Goal: Task Accomplishment & Management: Complete application form

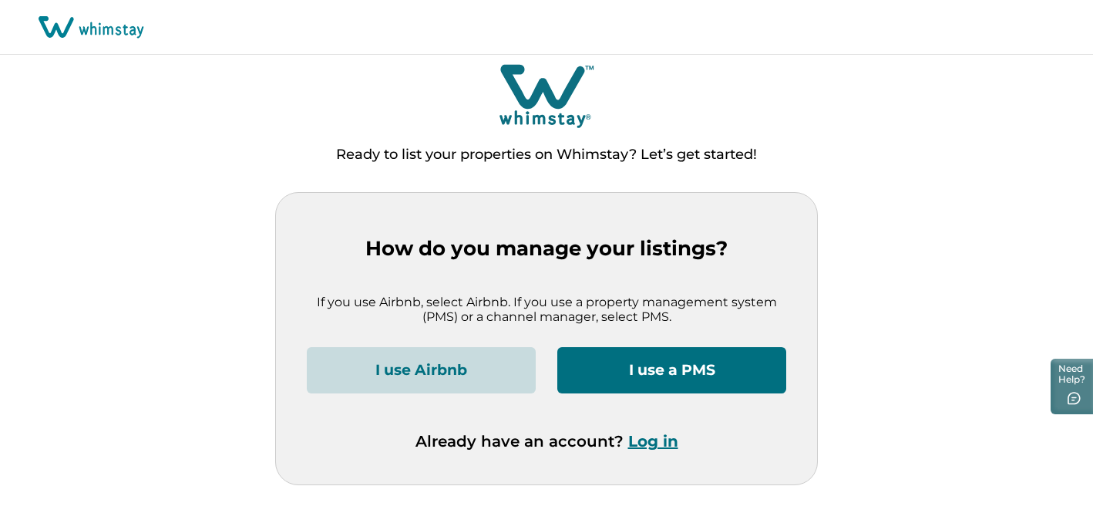
click at [654, 368] on button "I use a PMS" at bounding box center [671, 370] width 229 height 46
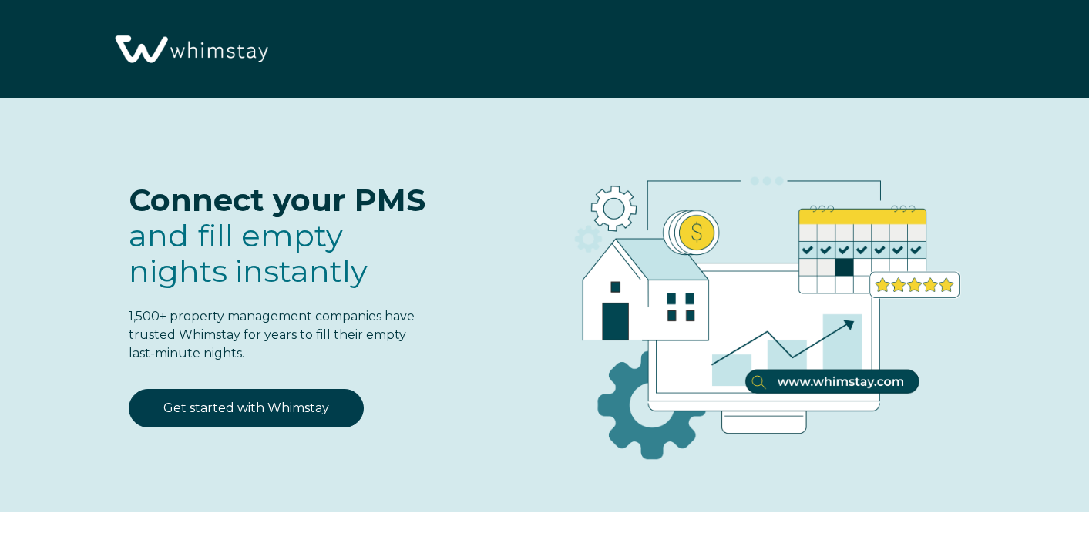
select select "US"
select select "Standard"
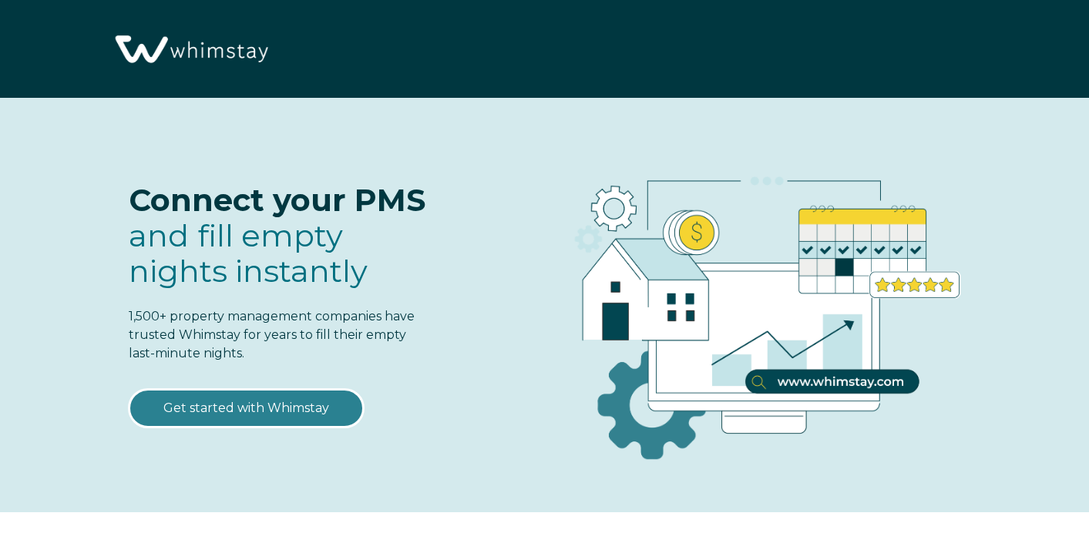
click at [284, 406] on link "Get started with Whimstay" at bounding box center [246, 408] width 235 height 39
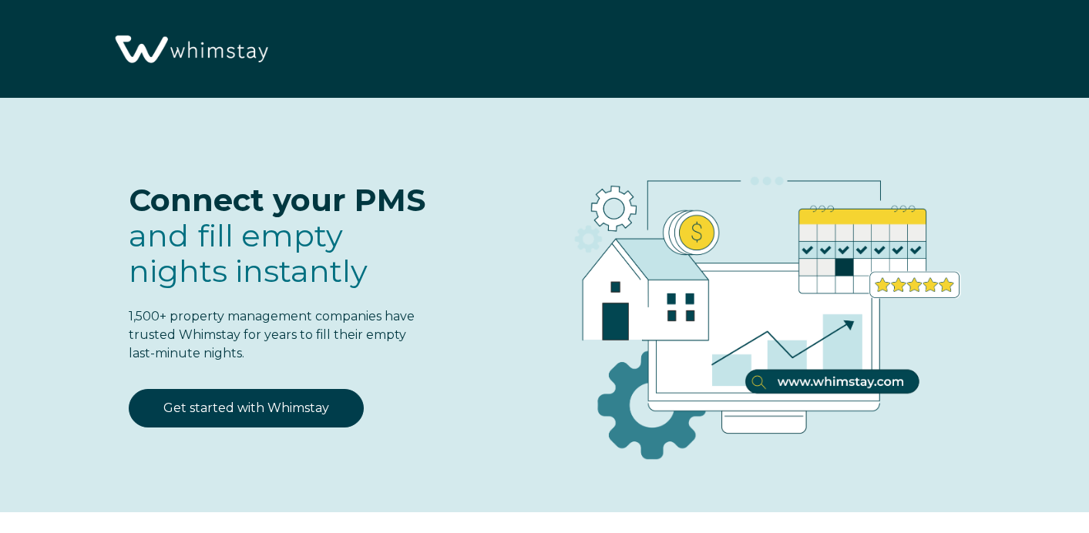
select select "US"
select select "Standard"
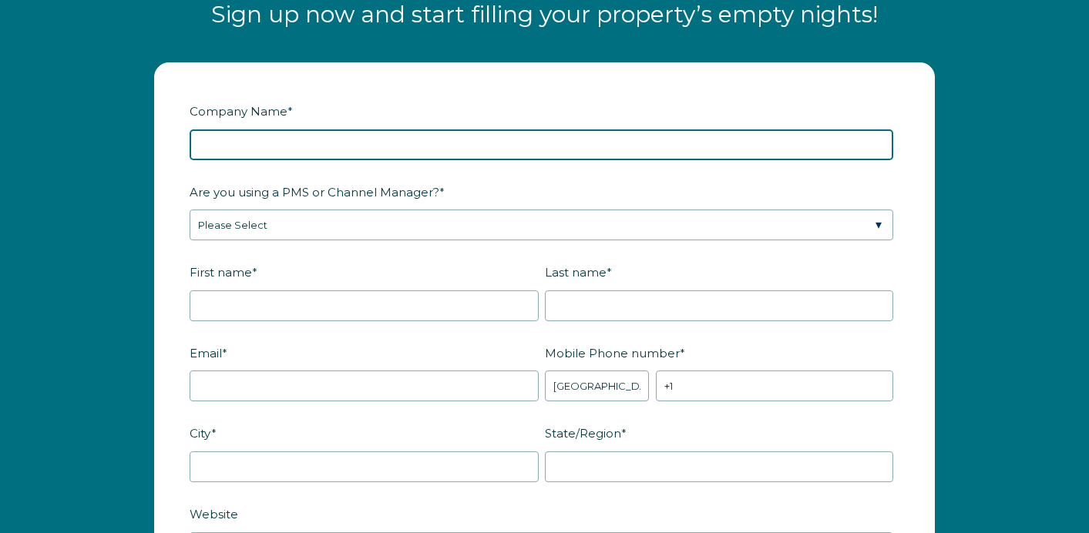
click at [436, 139] on input "Company Name *" at bounding box center [542, 145] width 704 height 31
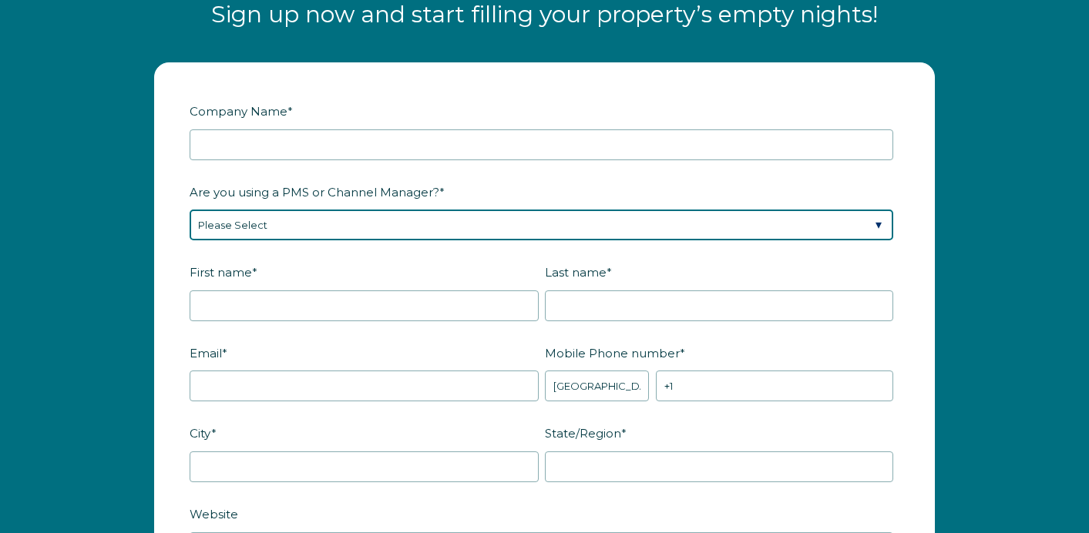
click at [874, 219] on div "Are you using a PMS or Channel Manager? * Please Select Barefoot BookingPal Boo…" at bounding box center [545, 210] width 710 height 62
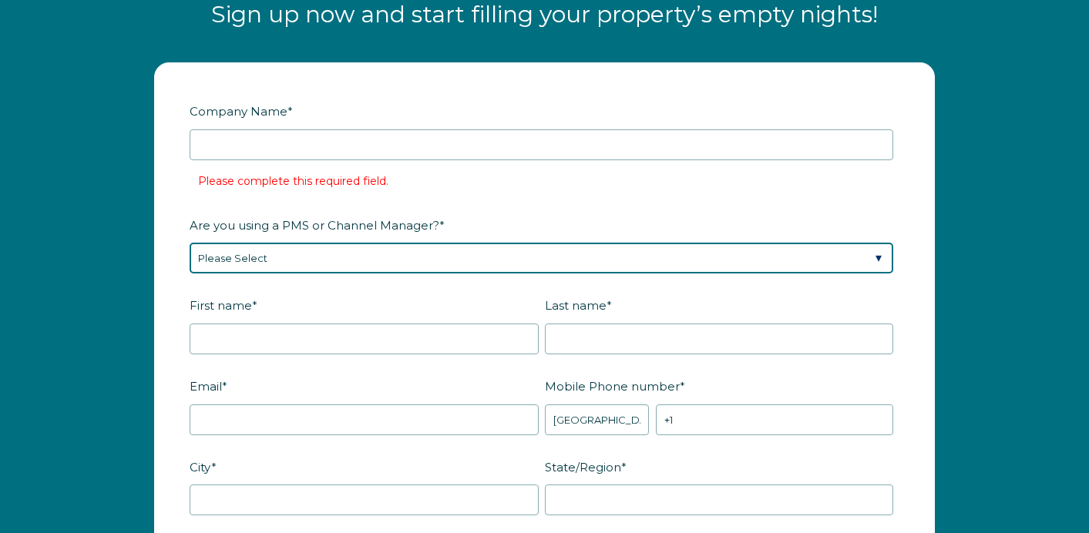
select select "Hostfully"
click at [190, 243] on select "Please Select Barefoot BookingPal Boost Brightside CiiRUS Escapia Guesty Hostaw…" at bounding box center [542, 258] width 704 height 31
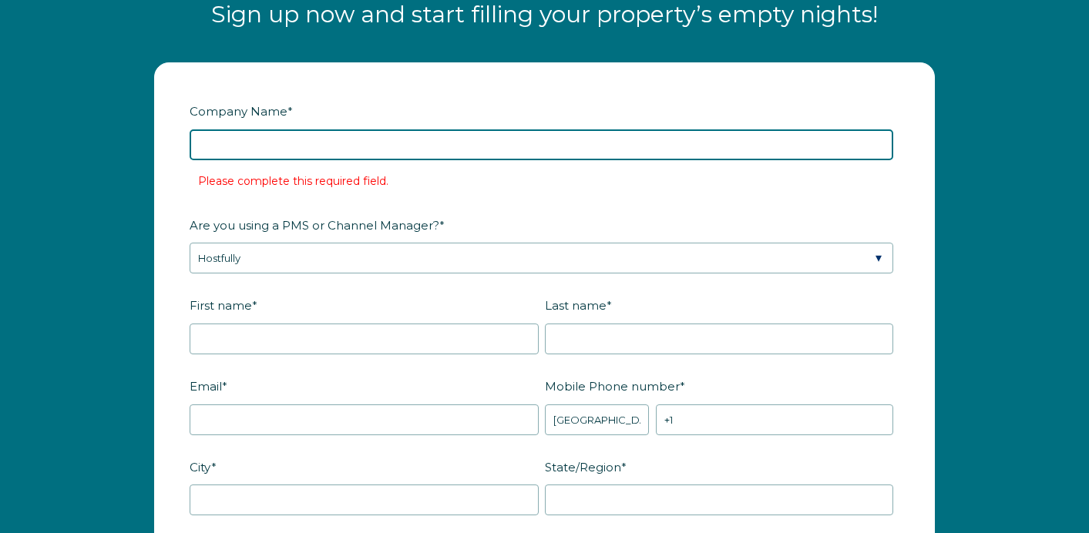
click at [406, 146] on input "Company Name *" at bounding box center [542, 145] width 704 height 31
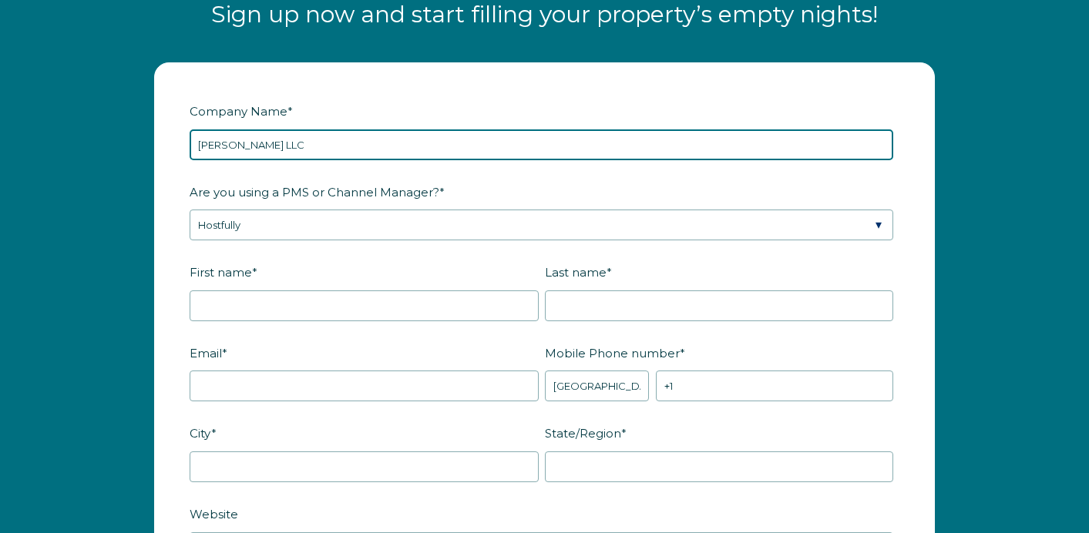
type input "[PERSON_NAME] LLC"
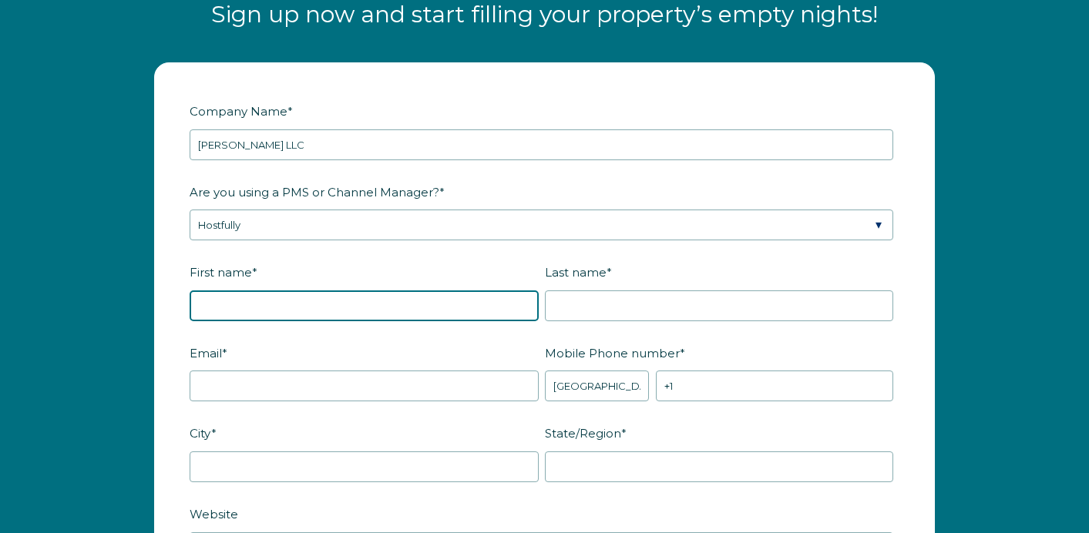
click at [370, 315] on input "First name *" at bounding box center [364, 306] width 349 height 31
type input "[PERSON_NAME]"
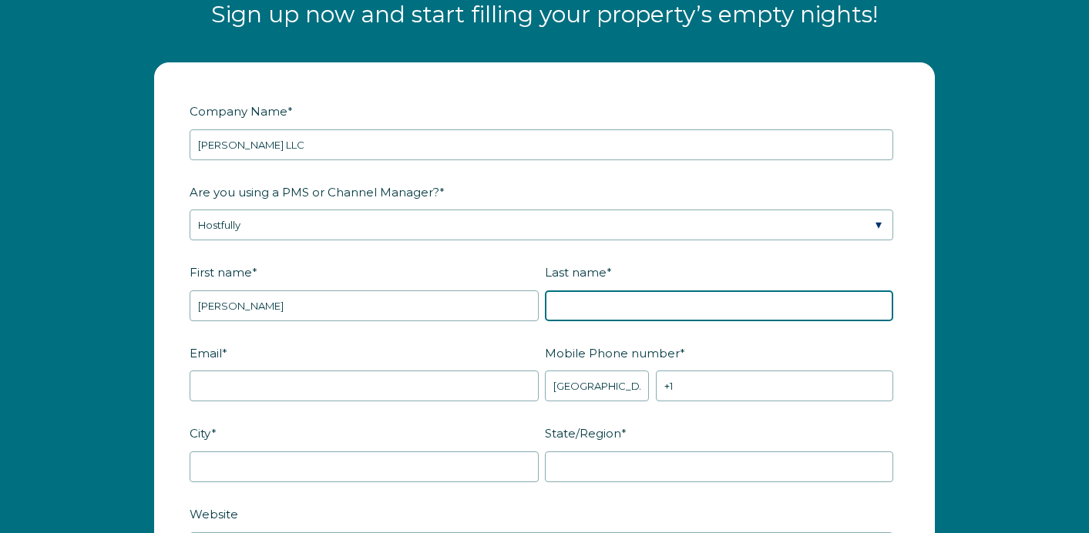
type input "[PERSON_NAME]"
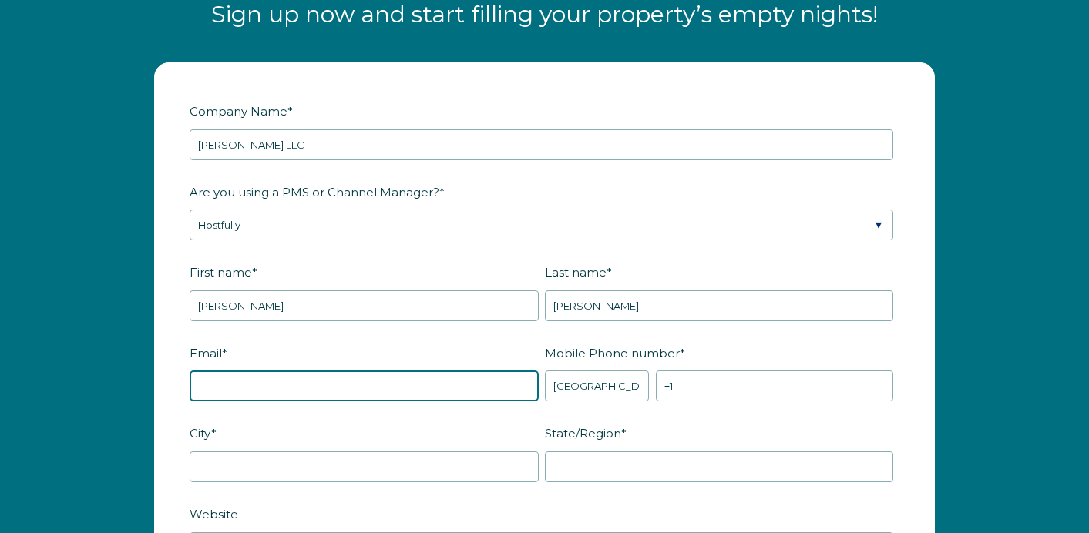
type input "[EMAIL_ADDRESS][DOMAIN_NAME]"
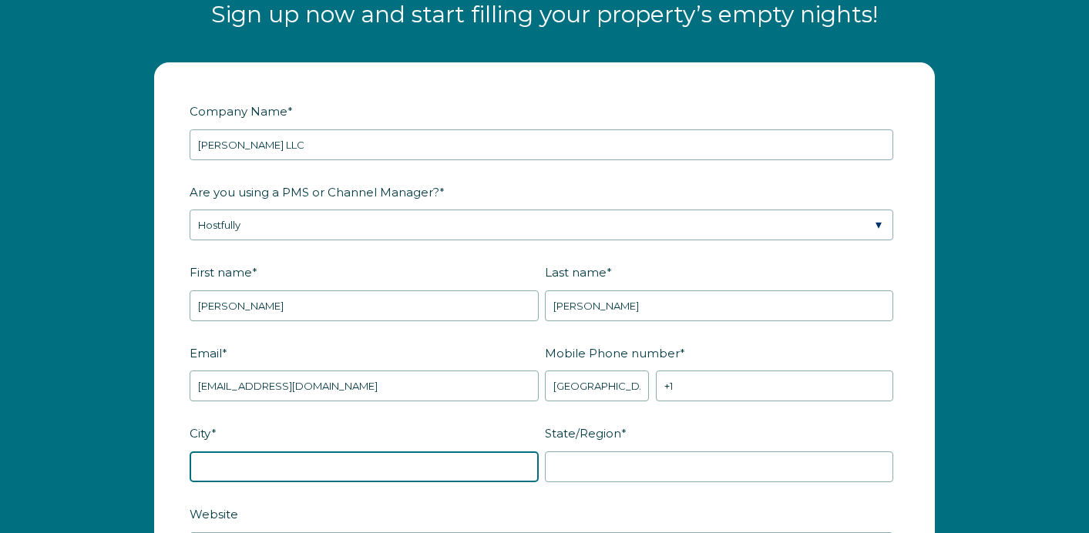
type input "[GEOGRAPHIC_DATA]"
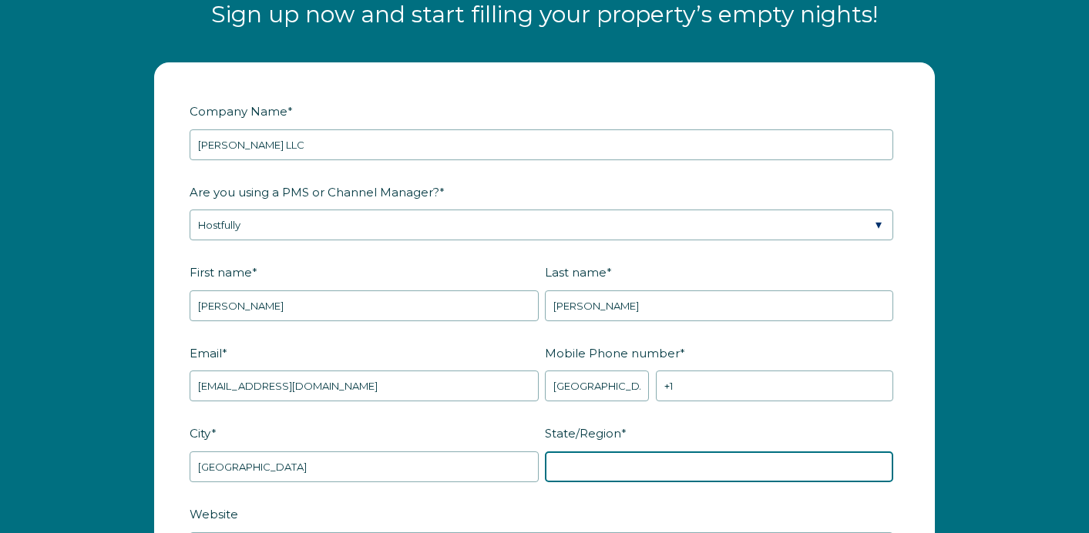
type input "MS"
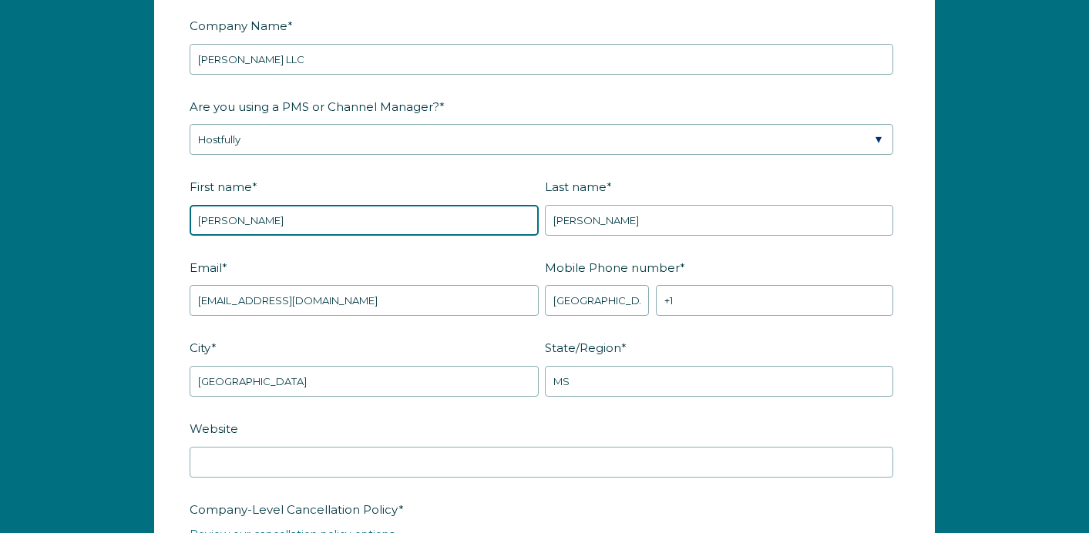
scroll to position [1989, 0]
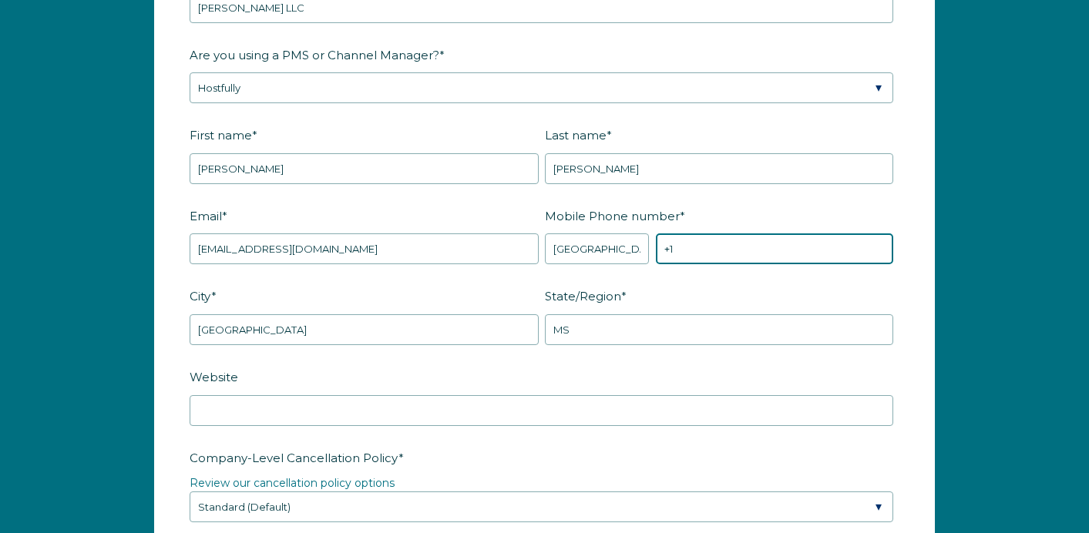
click at [849, 240] on input "+1" at bounding box center [774, 249] width 237 height 31
click at [836, 252] on input "+1" at bounding box center [774, 249] width 237 height 31
type input "[PHONE_NUMBER]"
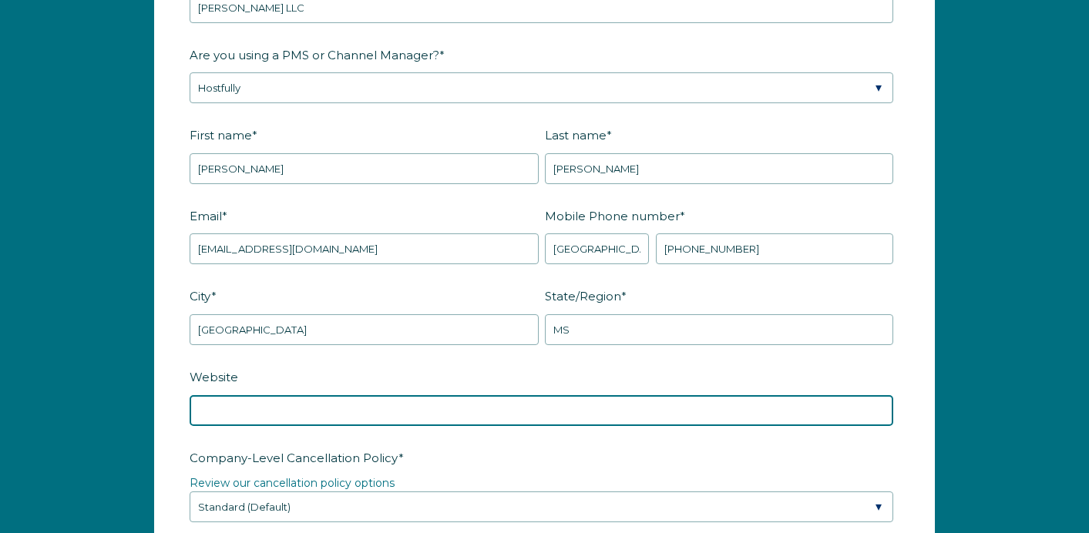
click at [503, 409] on input "Website" at bounding box center [542, 410] width 704 height 31
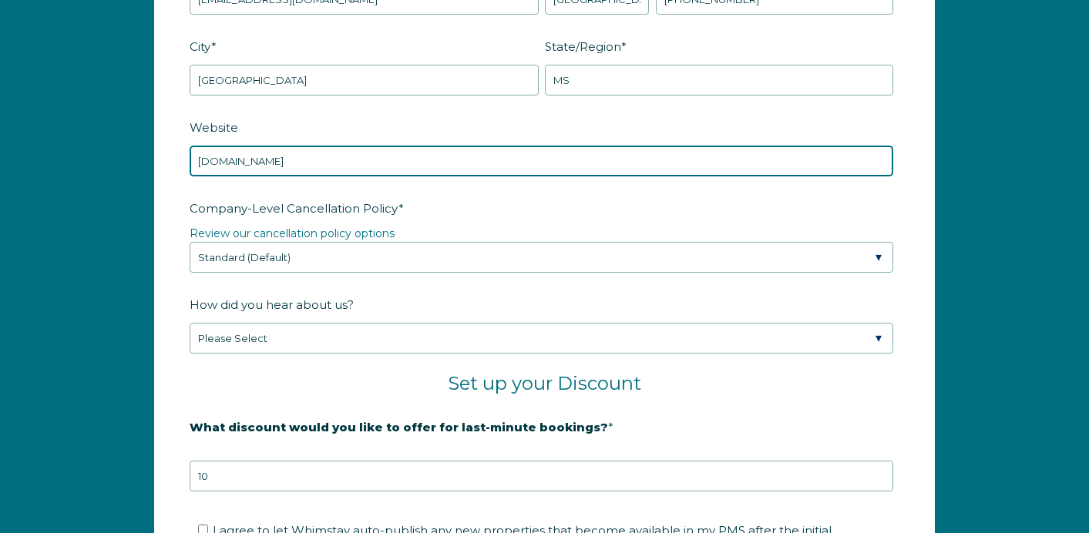
scroll to position [2232, 0]
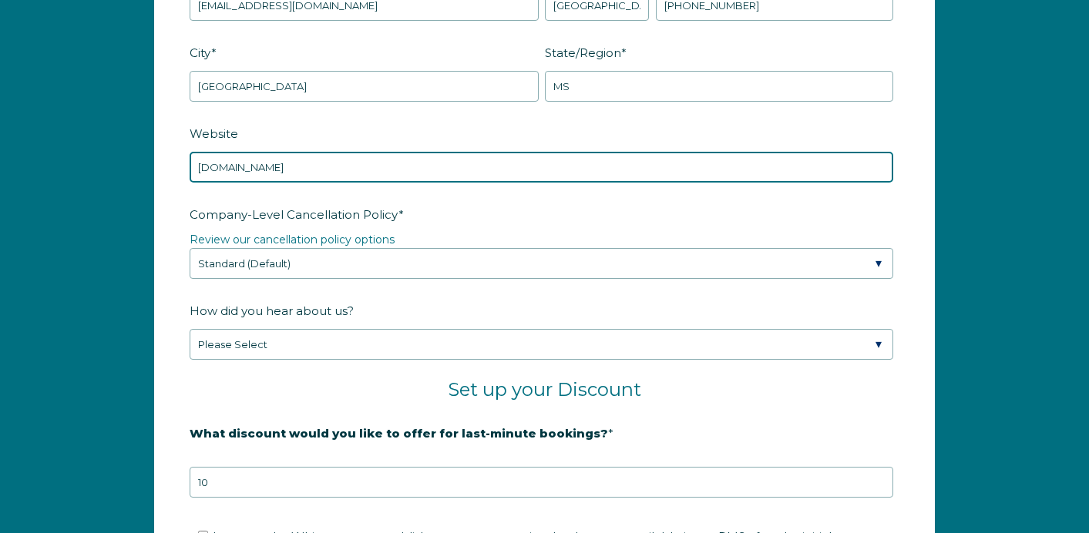
type input "[DOMAIN_NAME]"
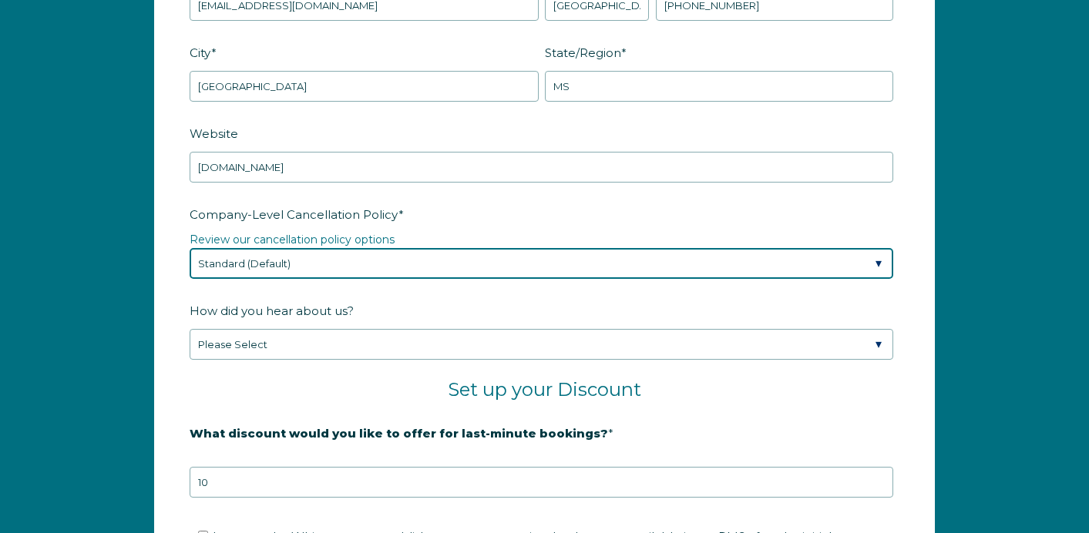
click at [444, 262] on select "Please Select Partial Standard (Default) Moderate Strict" at bounding box center [542, 263] width 704 height 31
click at [190, 248] on select "Please Select Partial Standard (Default) Moderate Strict" at bounding box center [542, 263] width 704 height 31
click at [444, 262] on select "Please Select Partial Standard (Default) Moderate Strict" at bounding box center [542, 263] width 704 height 31
click at [190, 248] on select "Please Select Partial Standard (Default) Moderate Strict" at bounding box center [542, 263] width 704 height 31
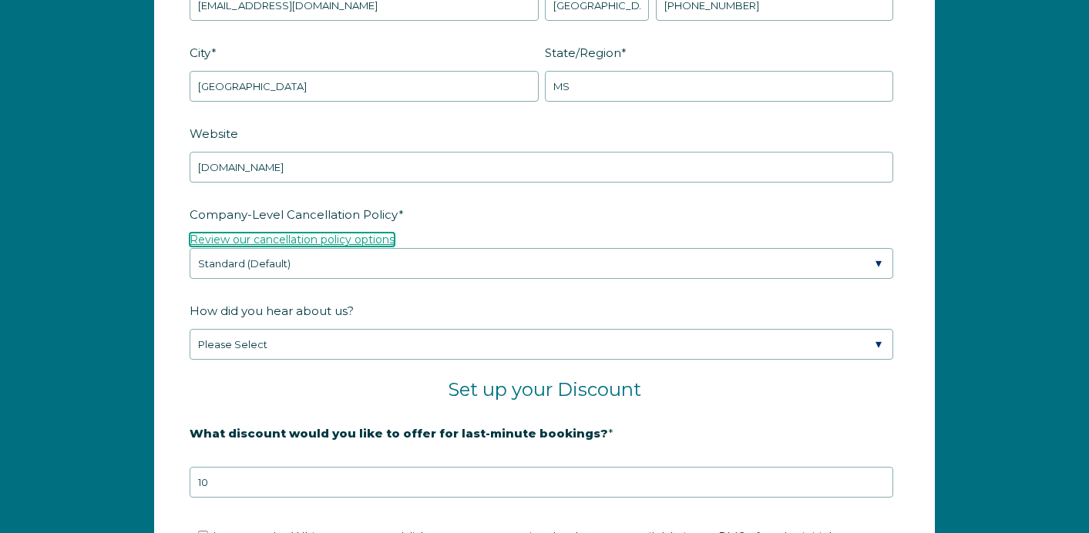
click at [364, 241] on link "Review our cancellation policy options" at bounding box center [292, 240] width 205 height 14
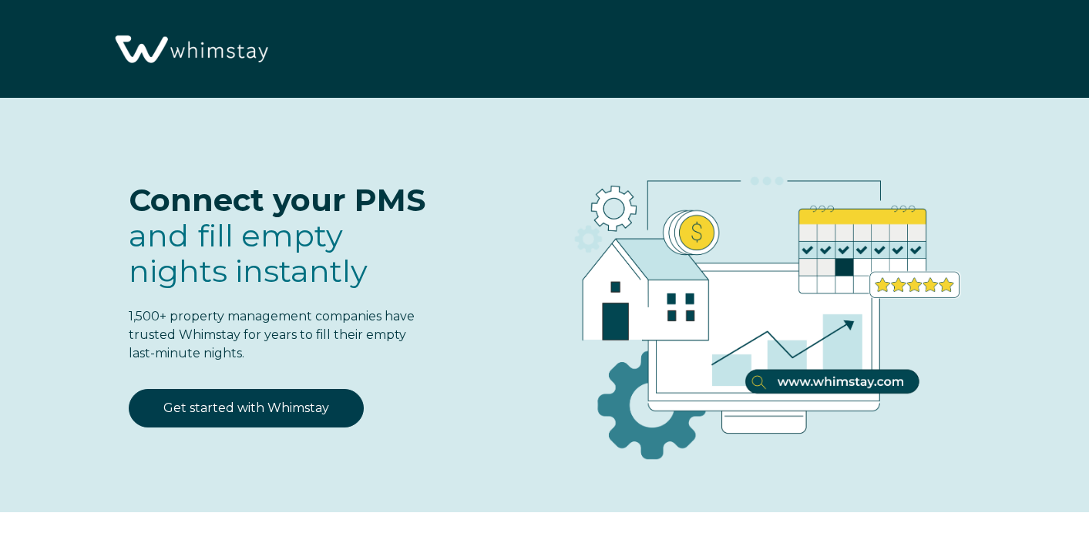
select select "US"
select select "Standard"
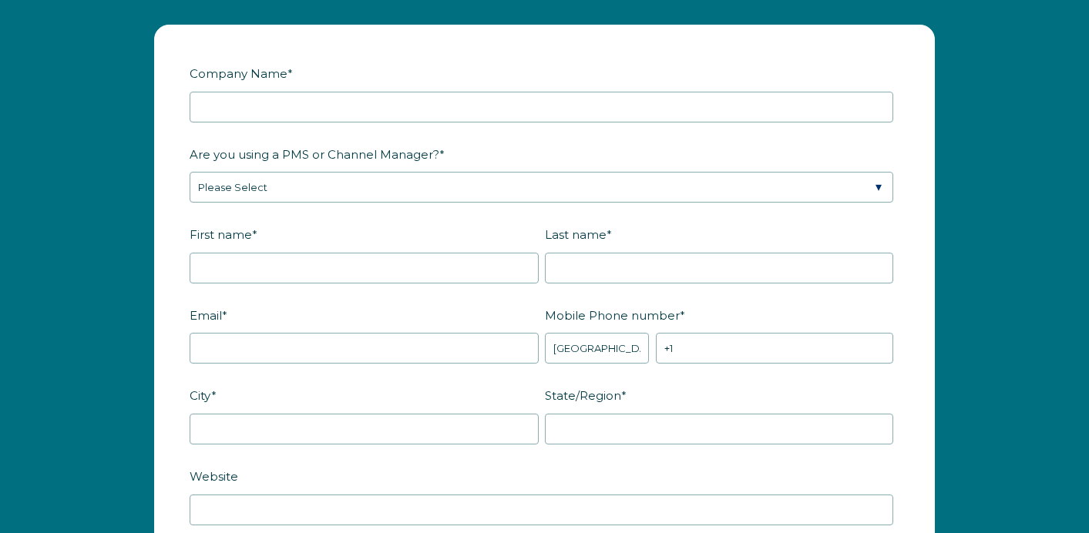
scroll to position [1902, 0]
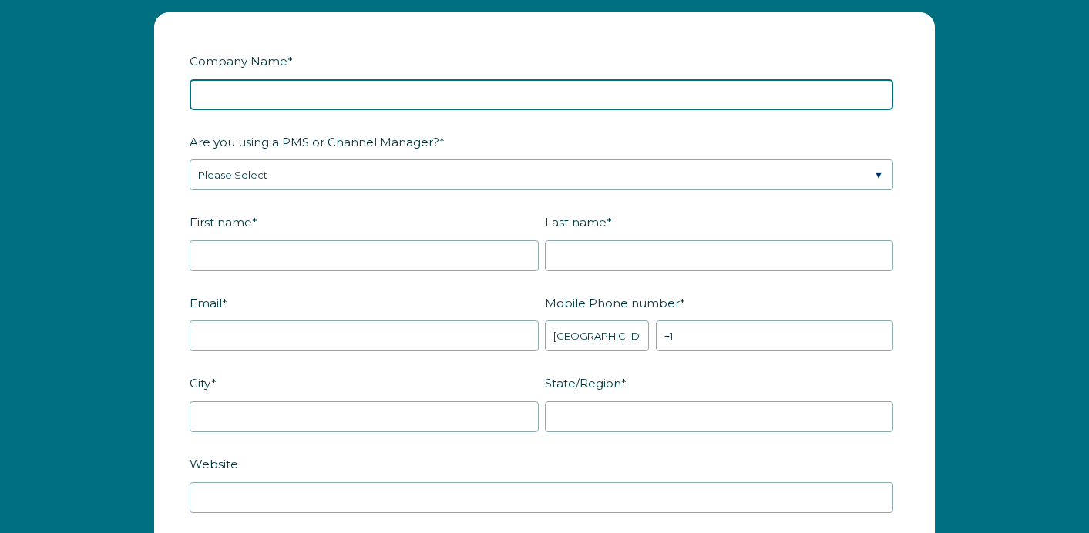
click at [510, 86] on input "Company Name *" at bounding box center [542, 94] width 704 height 31
type input "[PERSON_NAME] LLC"
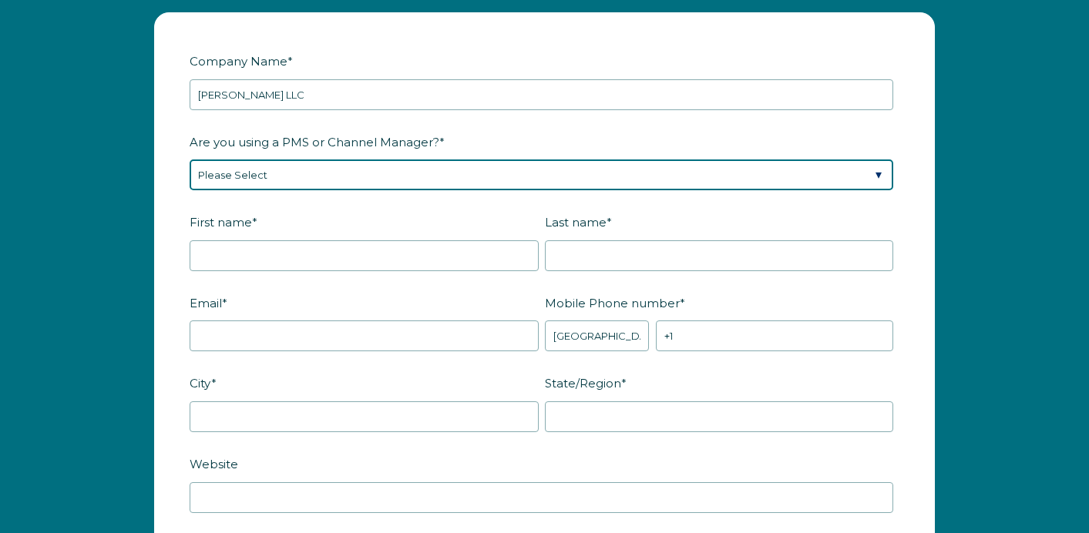
click at [478, 171] on select "Please Select Barefoot BookingPal Boost Brightside CiiRUS Escapia Guesty Hostaw…" at bounding box center [542, 175] width 704 height 31
select select "Hostfully"
click at [190, 160] on select "Please Select Barefoot BookingPal Boost Brightside CiiRUS Escapia Guesty Hostaw…" at bounding box center [542, 175] width 704 height 31
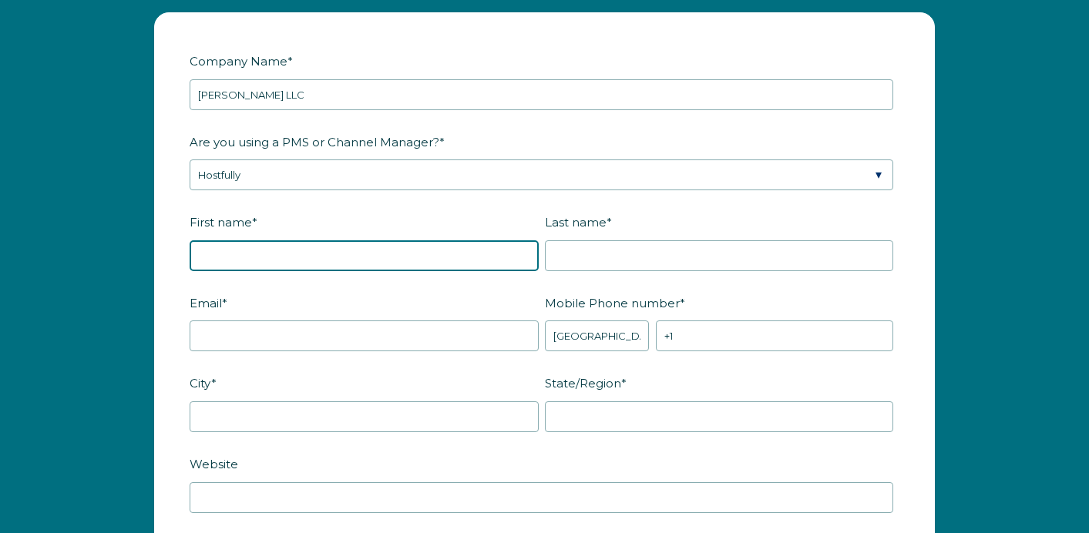
click at [244, 259] on input "First name *" at bounding box center [364, 256] width 349 height 31
type input "[PERSON_NAME]"
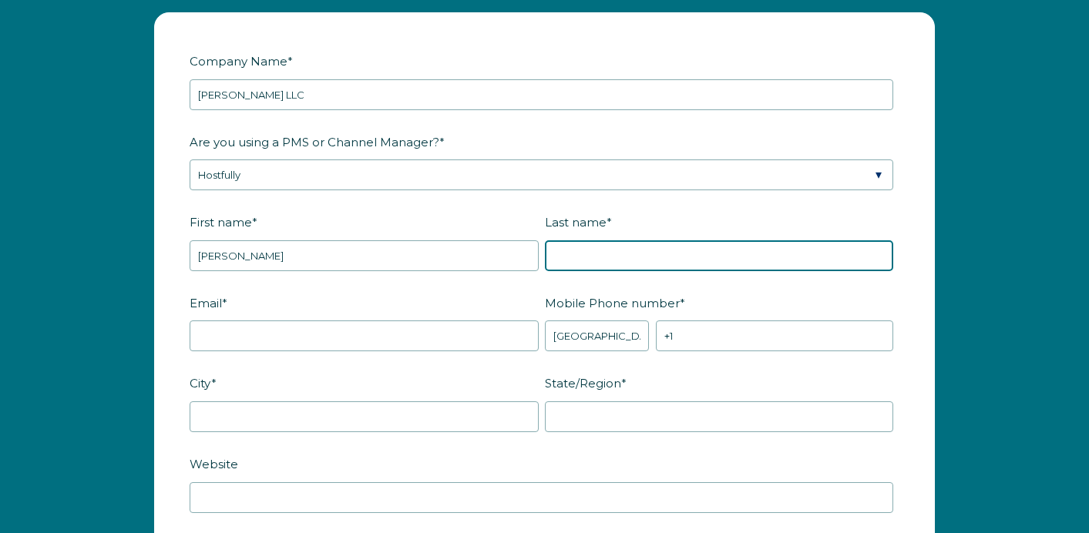
type input "[PERSON_NAME]"
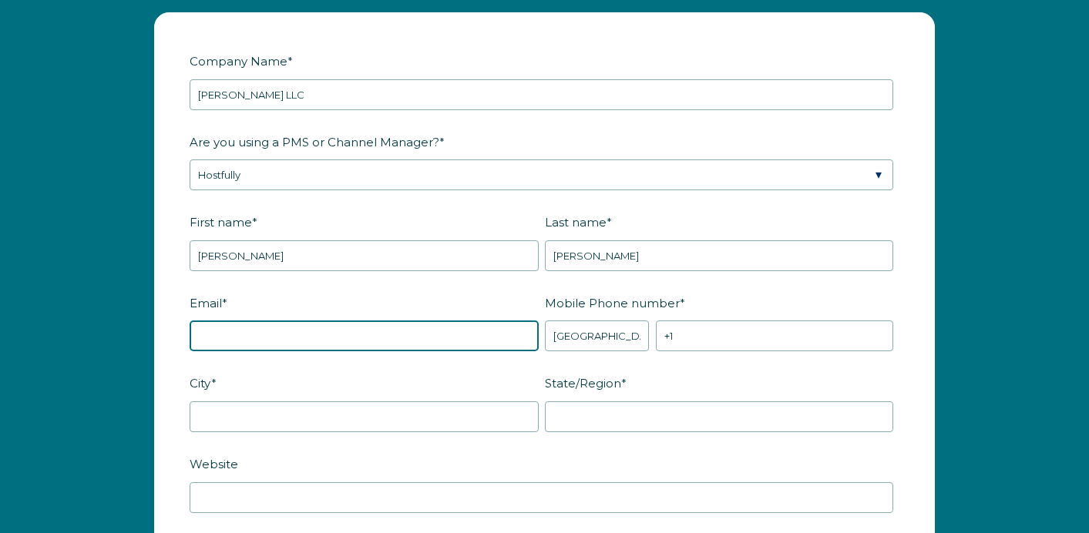
type input "[EMAIL_ADDRESS][DOMAIN_NAME]"
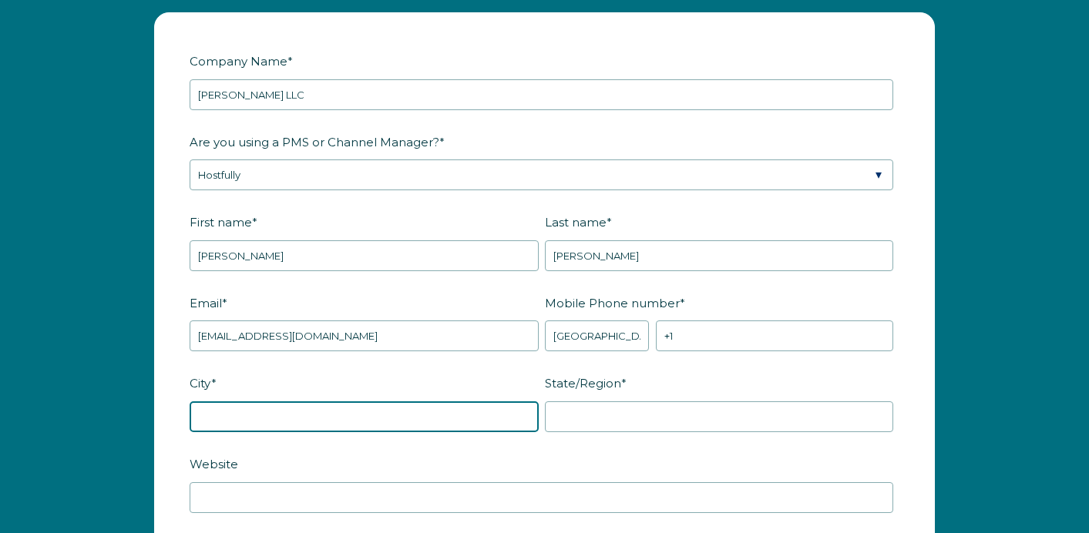
type input "[GEOGRAPHIC_DATA]"
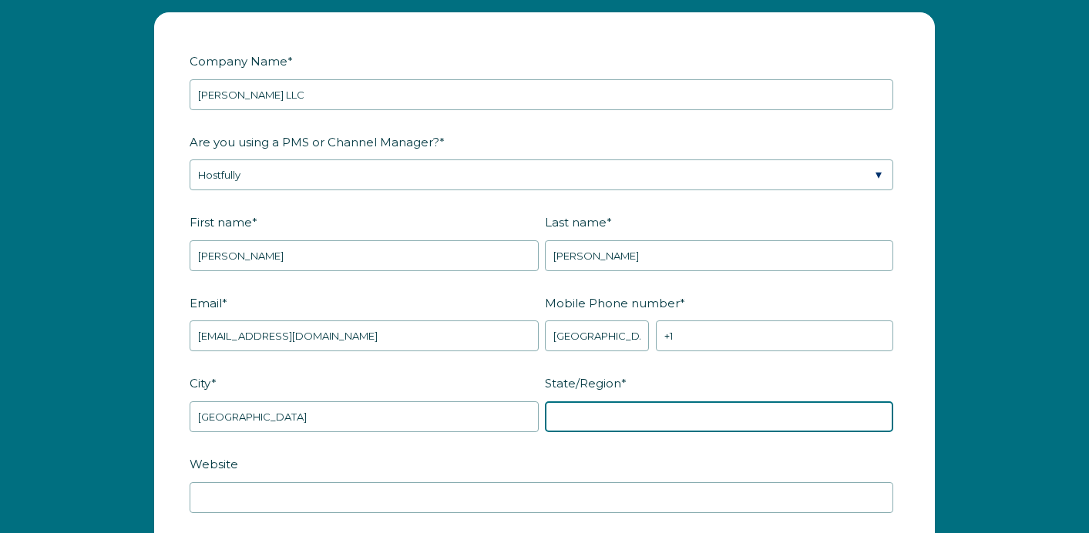
type input "MS"
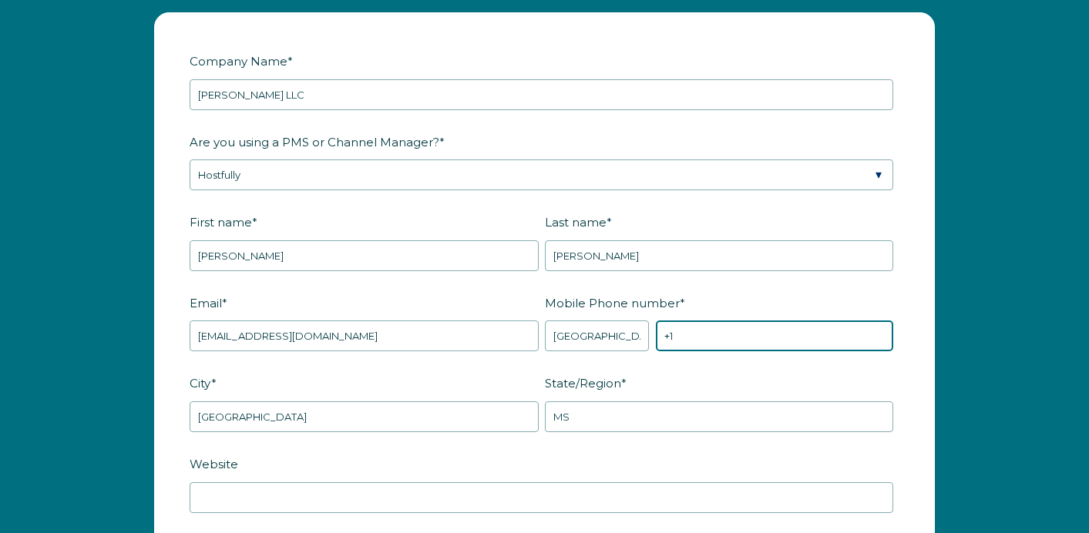
click at [722, 338] on input "+1" at bounding box center [774, 336] width 237 height 31
type input "[PHONE_NUMBER]"
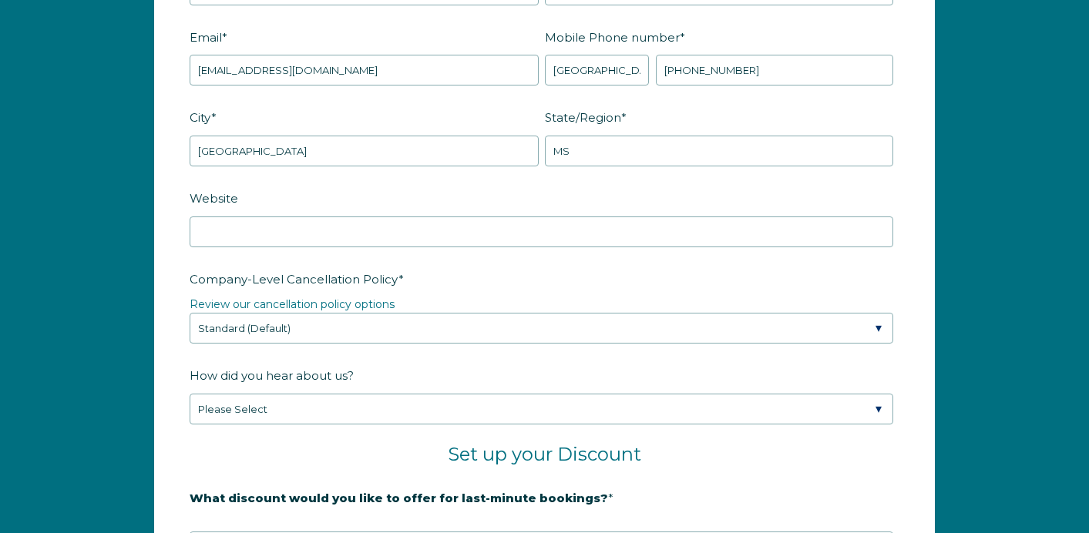
scroll to position [2177, 0]
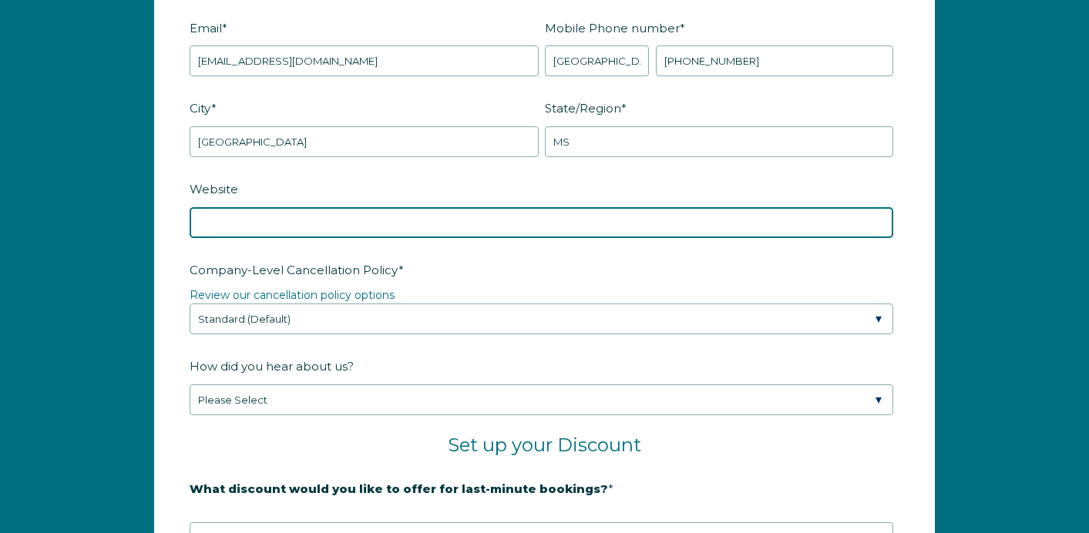
click at [578, 224] on input "Website" at bounding box center [542, 222] width 704 height 31
type input "[DOMAIN_NAME]"
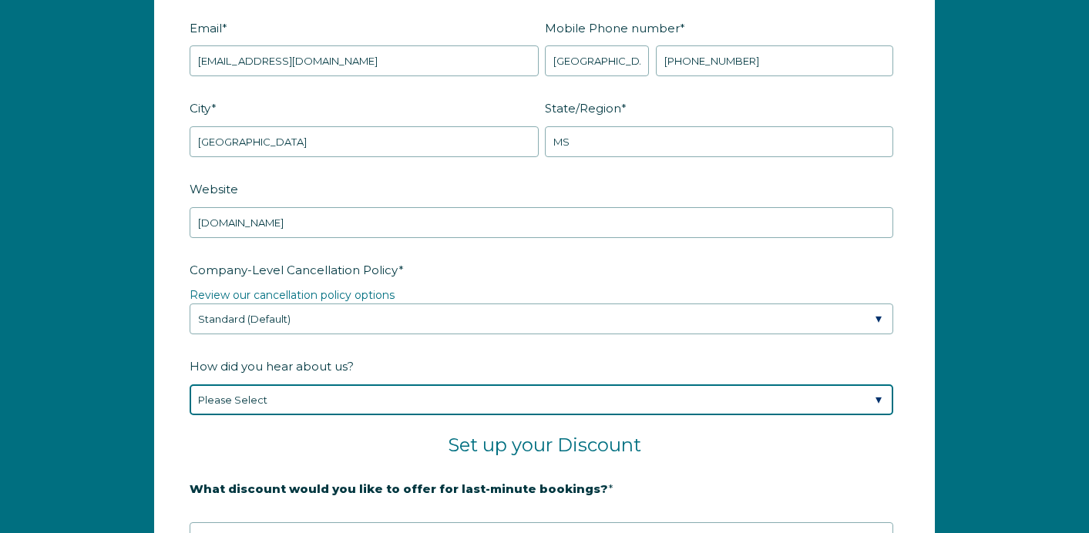
click at [631, 402] on select "Please Select Found Whimstay through a Google search Spoke to a Whimstay salesp…" at bounding box center [542, 400] width 704 height 31
select select "Other"
click at [190, 385] on select "Please Select Found Whimstay through a Google search Spoke to a Whimstay salesp…" at bounding box center [542, 400] width 704 height 31
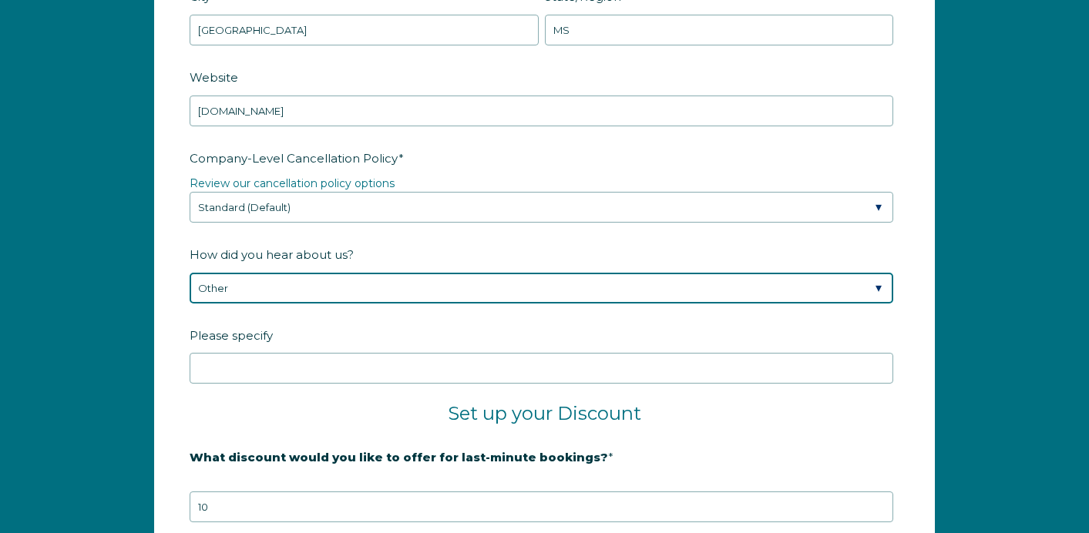
scroll to position [2330, 0]
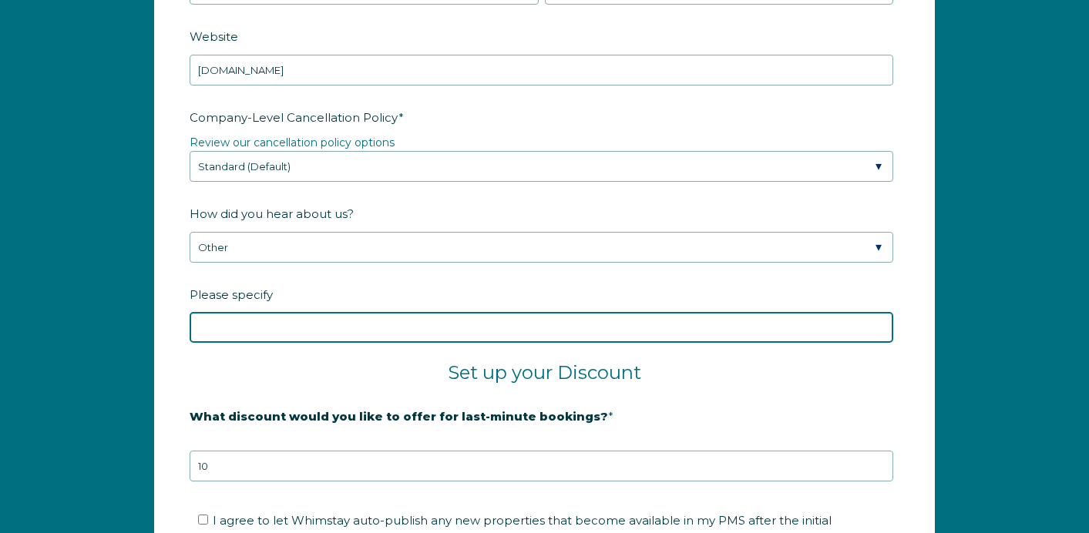
click at [715, 321] on input "Please specify" at bounding box center [542, 327] width 704 height 31
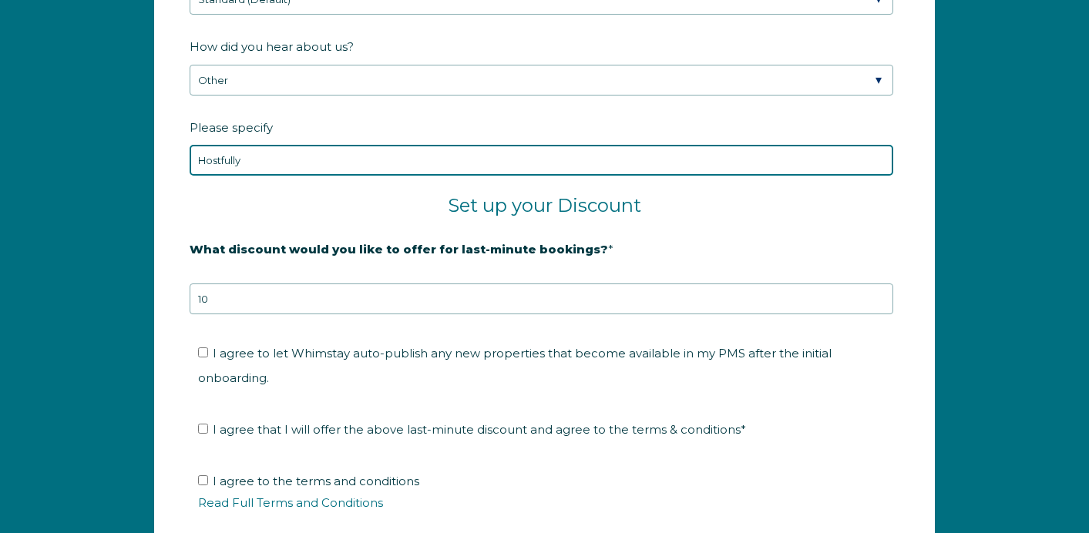
scroll to position [2590, 0]
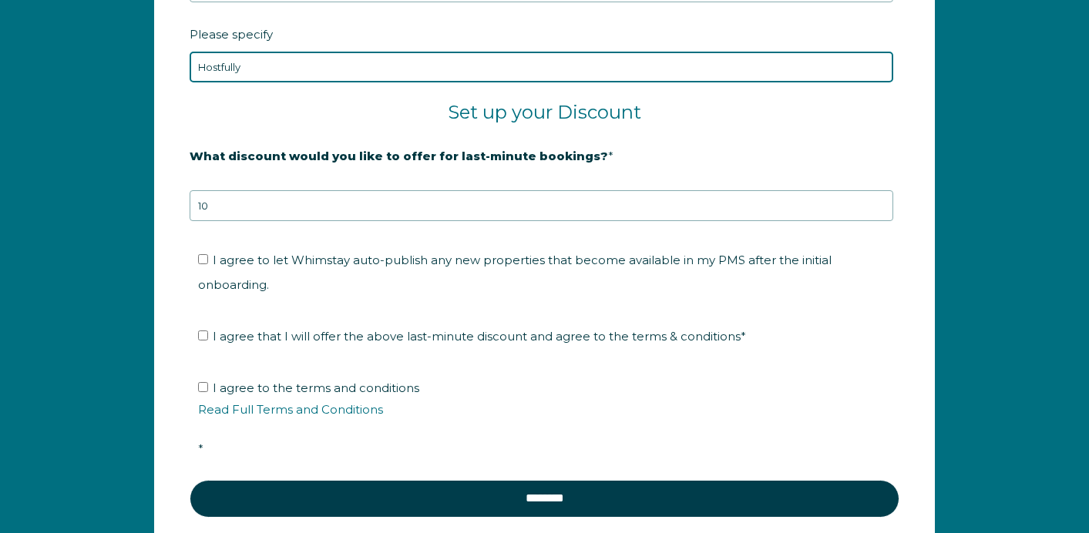
type input "Hostfully"
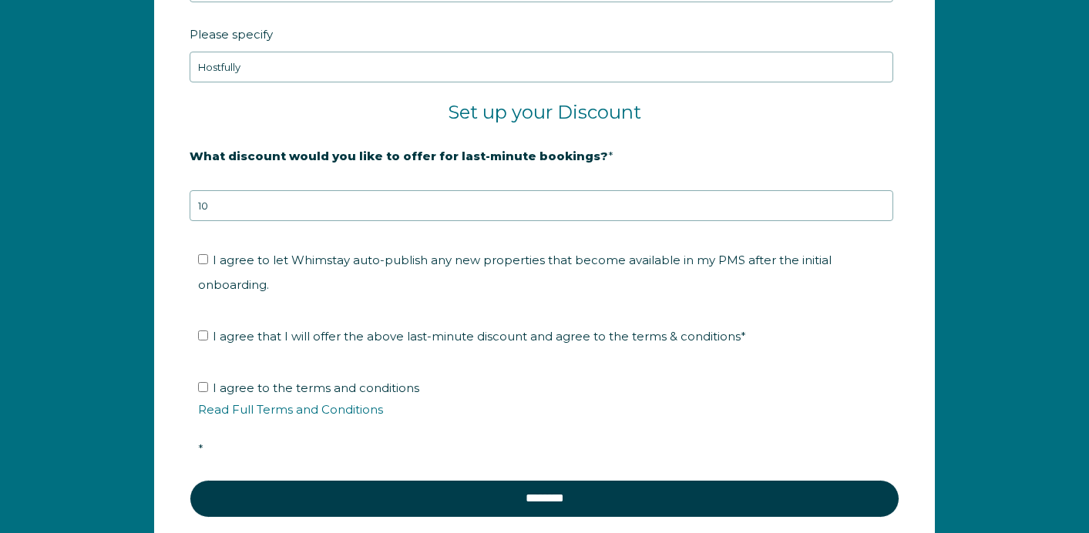
click at [392, 261] on span "I agree to let Whimstay auto-publish any new properties that become available i…" at bounding box center [515, 272] width 634 height 39
click at [208, 261] on input "I agree to let Whimstay auto-publish any new properties that become available i…" at bounding box center [203, 259] width 10 height 10
checkbox input "true"
click at [379, 329] on span "I agree that I will offer the above last-minute discount and agree to the terms…" at bounding box center [479, 336] width 533 height 15
click at [208, 331] on input "I agree that I will offer the above last-minute discount and agree to the terms…" at bounding box center [203, 336] width 10 height 10
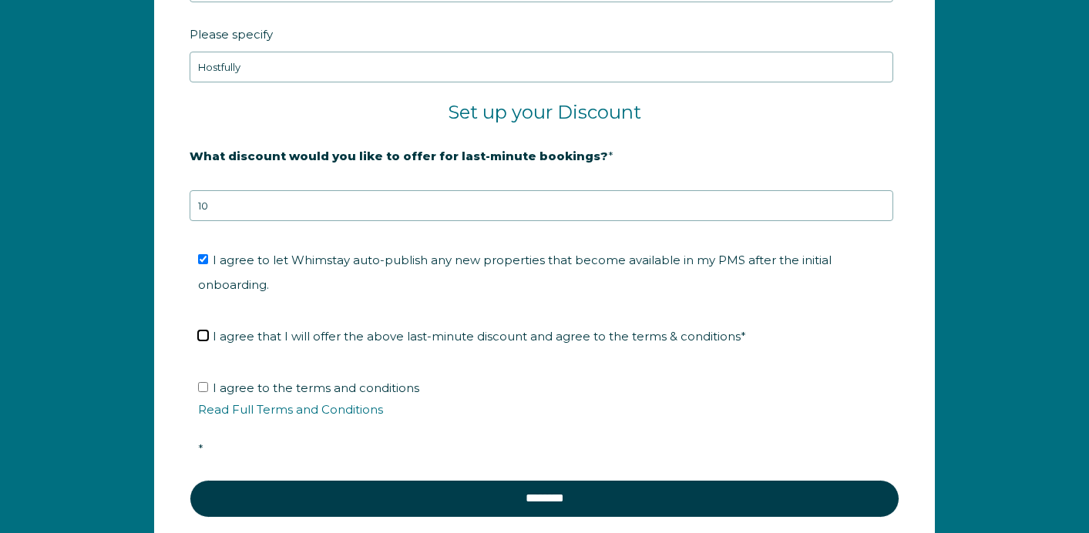
checkbox input "true"
click at [352, 381] on span "I agree to the terms and conditions Read Full Terms and Conditions *" at bounding box center [550, 419] width 704 height 76
click at [208, 382] on input "I agree to the terms and conditions Read Full Terms and Conditions *" at bounding box center [203, 387] width 10 height 10
checkbox input "true"
